Goal: Information Seeking & Learning: Learn about a topic

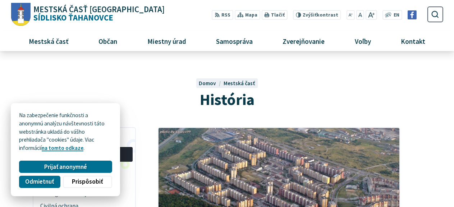
scroll to position [996, 0]
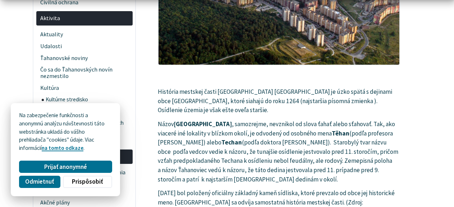
scroll to position [996, 0]
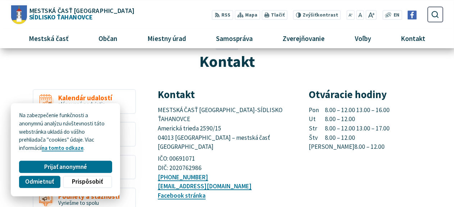
scroll to position [30, 0]
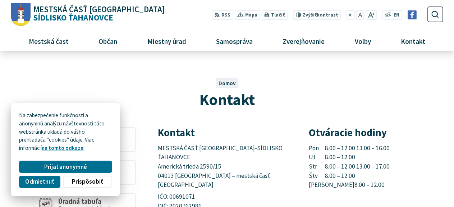
scroll to position [30, 0]
